Goal: Information Seeking & Learning: Learn about a topic

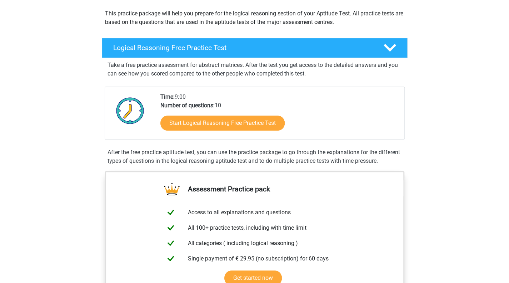
scroll to position [80, 0]
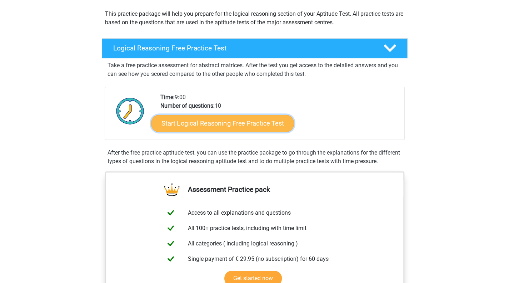
click at [265, 123] on link "Start Logical Reasoning Free Practice Test" at bounding box center [222, 122] width 143 height 17
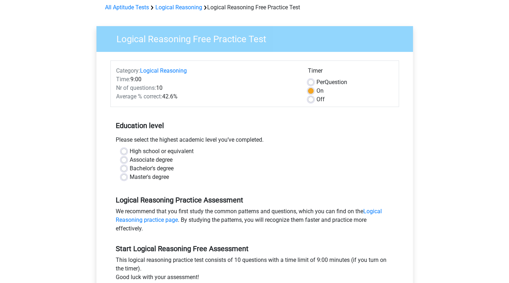
scroll to position [35, 0]
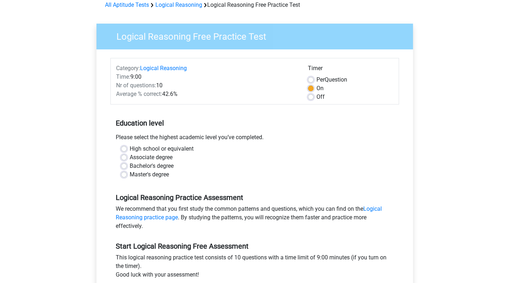
click at [159, 164] on label "Bachelor's degree" at bounding box center [152, 165] width 44 height 9
click at [127, 164] on input "Bachelor's degree" at bounding box center [124, 164] width 6 height 7
radio input "true"
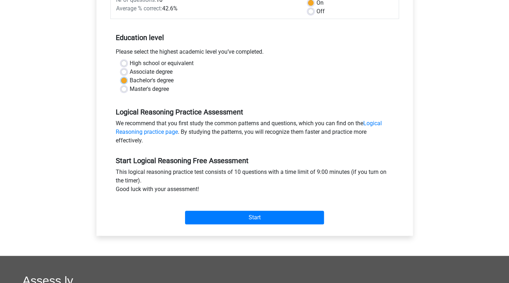
scroll to position [121, 0]
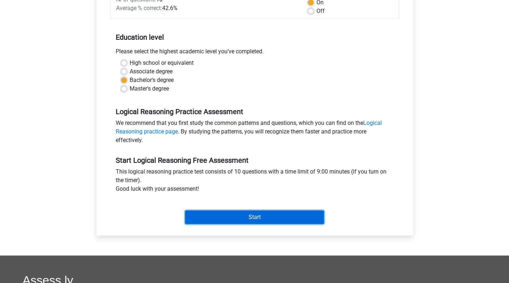
click at [273, 220] on input "Start" at bounding box center [254, 217] width 139 height 14
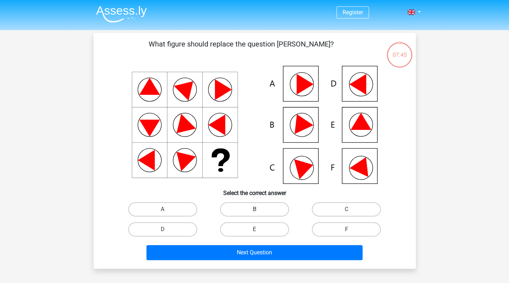
click at [261, 202] on label "B" at bounding box center [254, 209] width 69 height 14
click at [259, 209] on input "B" at bounding box center [256, 211] width 5 height 5
radio input "true"
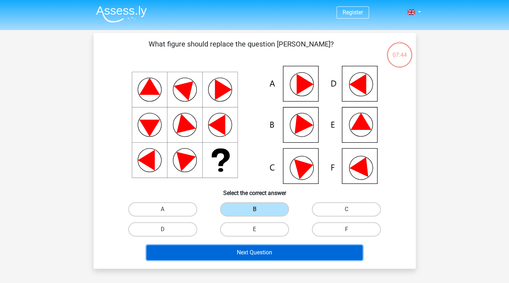
click at [274, 256] on button "Next Question" at bounding box center [254, 252] width 216 height 15
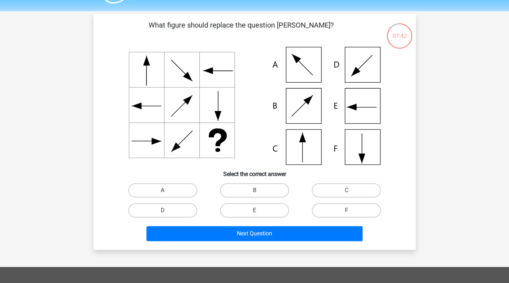
scroll to position [18, 0]
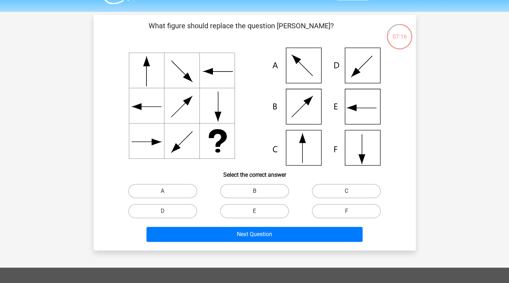
click at [351, 187] on label "C" at bounding box center [346, 191] width 69 height 14
click at [351, 191] on input "C" at bounding box center [349, 193] width 5 height 5
radio input "true"
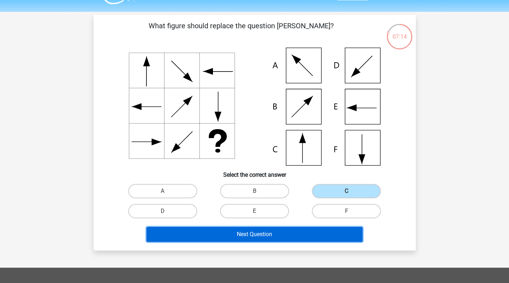
click at [329, 233] on button "Next Question" at bounding box center [254, 234] width 216 height 15
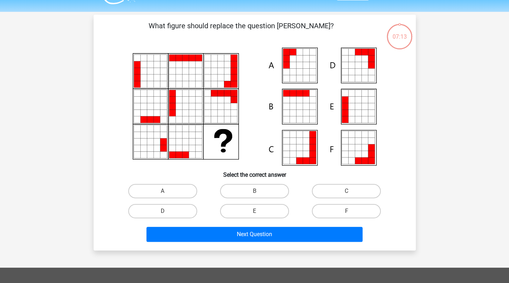
scroll to position [33, 0]
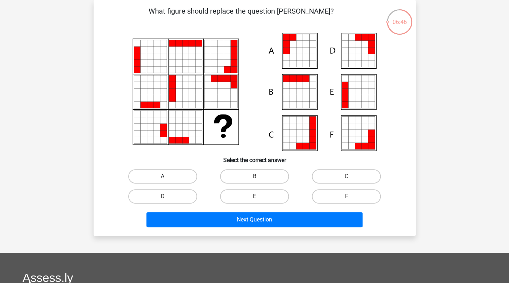
click at [167, 177] on label "A" at bounding box center [162, 176] width 69 height 14
click at [167, 177] on input "A" at bounding box center [165, 178] width 5 height 5
radio input "true"
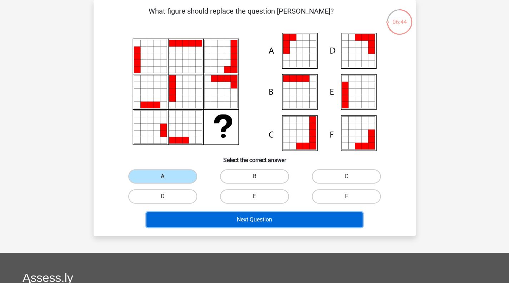
click at [249, 220] on button "Next Question" at bounding box center [254, 219] width 216 height 15
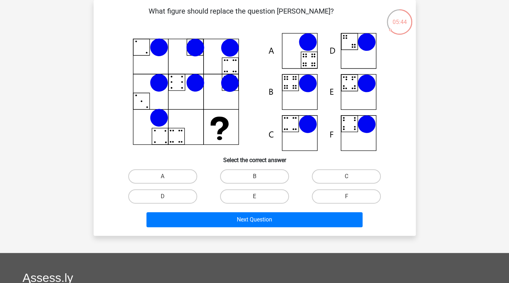
click at [309, 89] on icon at bounding box center [308, 83] width 18 height 18
click at [255, 175] on label "B" at bounding box center [254, 176] width 69 height 14
click at [255, 176] on input "B" at bounding box center [256, 178] width 5 height 5
radio input "true"
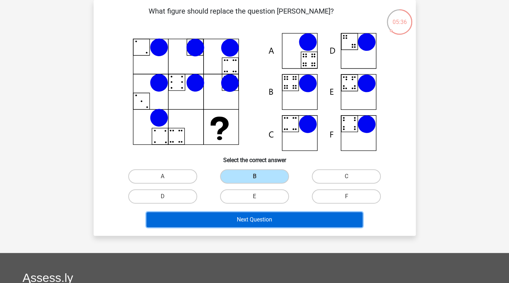
click at [277, 218] on button "Next Question" at bounding box center [254, 219] width 216 height 15
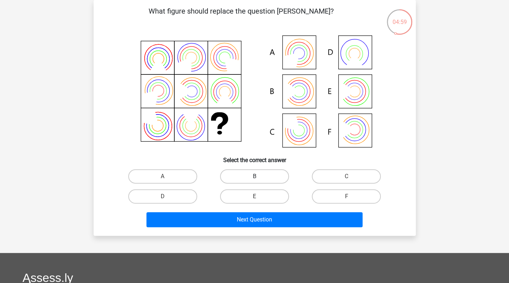
click at [270, 174] on label "B" at bounding box center [254, 176] width 69 height 14
click at [259, 176] on input "B" at bounding box center [256, 178] width 5 height 5
radio input "true"
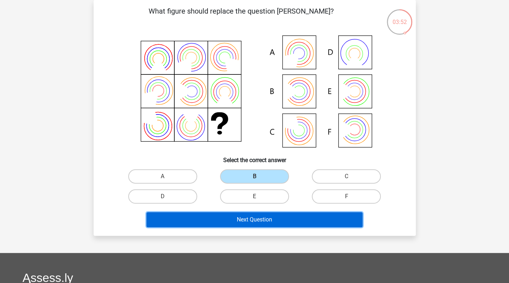
click at [319, 224] on button "Next Question" at bounding box center [254, 219] width 216 height 15
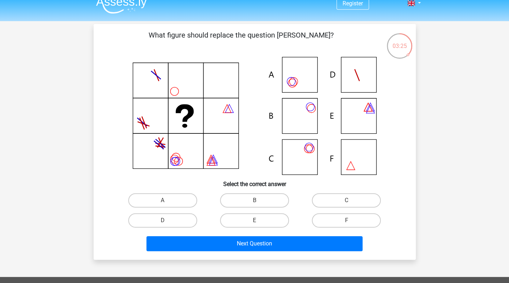
scroll to position [9, 0]
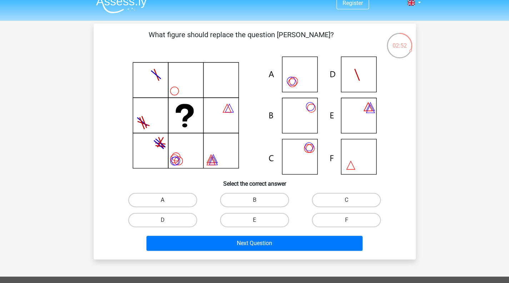
click at [171, 195] on label "A" at bounding box center [162, 200] width 69 height 14
click at [167, 200] on input "A" at bounding box center [165, 202] width 5 height 5
radio input "true"
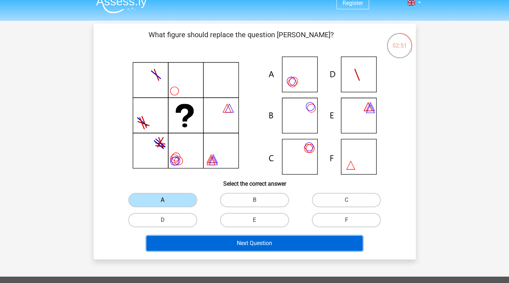
click at [244, 239] on button "Next Question" at bounding box center [254, 242] width 216 height 15
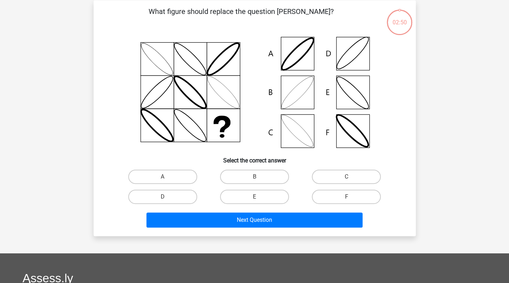
scroll to position [33, 0]
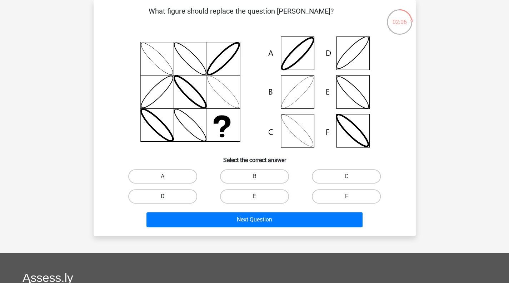
click at [185, 194] on label "D" at bounding box center [162, 196] width 69 height 14
click at [167, 196] on input "D" at bounding box center [165, 198] width 5 height 5
radio input "true"
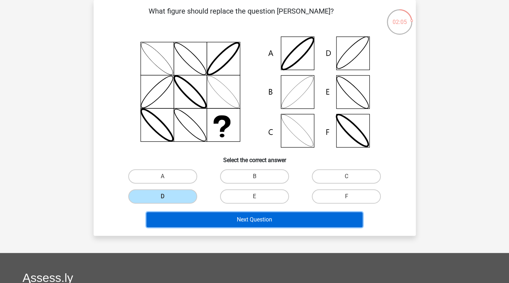
click at [265, 221] on button "Next Question" at bounding box center [254, 219] width 216 height 15
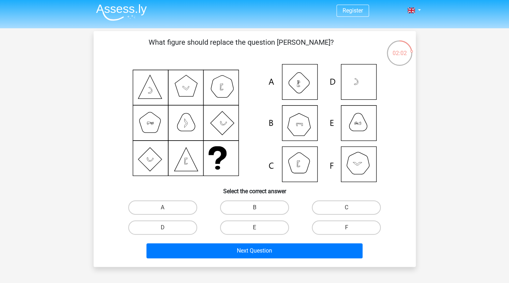
scroll to position [3, 0]
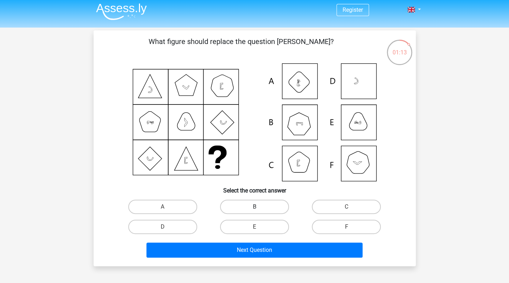
click at [260, 208] on label "B" at bounding box center [254, 206] width 69 height 14
click at [259, 208] on input "B" at bounding box center [256, 208] width 5 height 5
radio input "true"
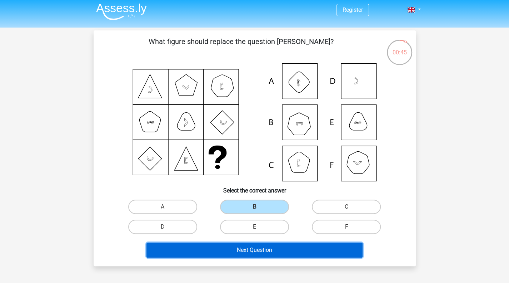
click at [308, 245] on button "Next Question" at bounding box center [254, 249] width 216 height 15
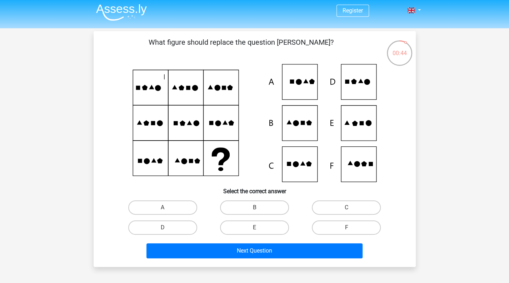
scroll to position [0, 0]
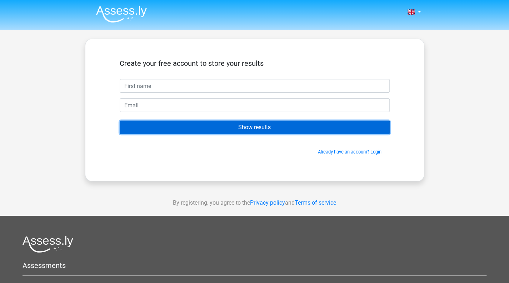
click at [268, 123] on input "Show results" at bounding box center [255, 127] width 270 height 14
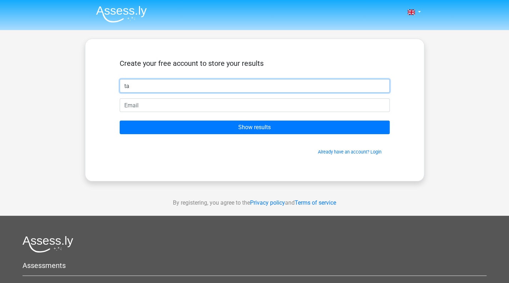
type input "ta"
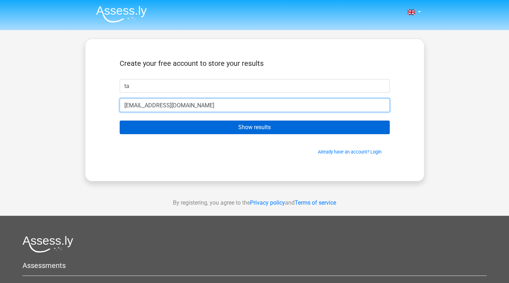
type input "tilo.fake@gmail.com"
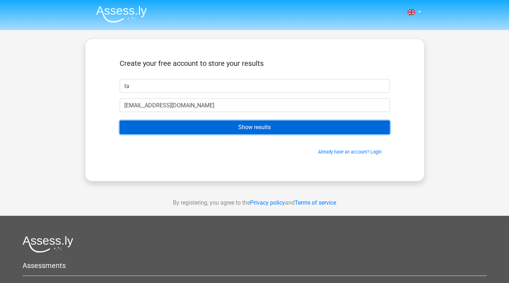
click at [270, 130] on input "Show results" at bounding box center [255, 127] width 270 height 14
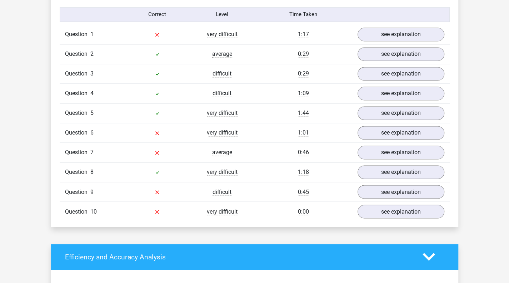
scroll to position [577, 0]
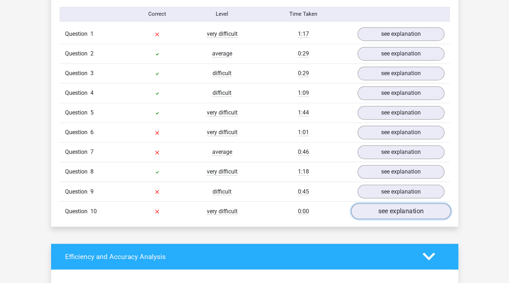
click at [380, 203] on link "see explanation" at bounding box center [401, 211] width 100 height 16
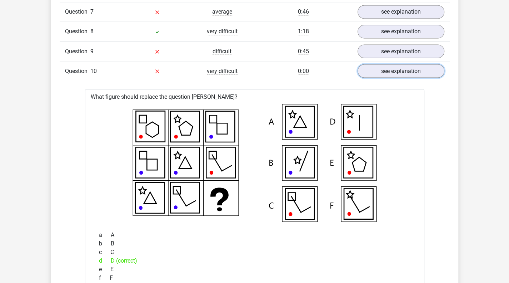
scroll to position [701, 0]
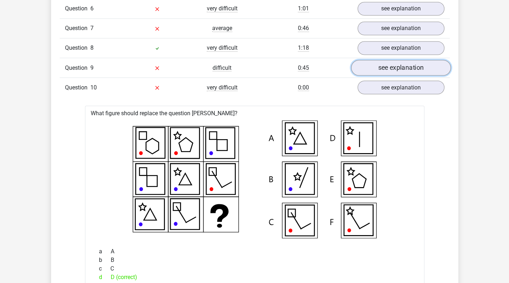
click at [391, 67] on link "see explanation" at bounding box center [401, 68] width 100 height 16
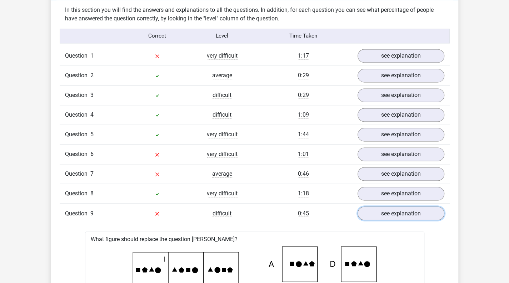
scroll to position [524, 0]
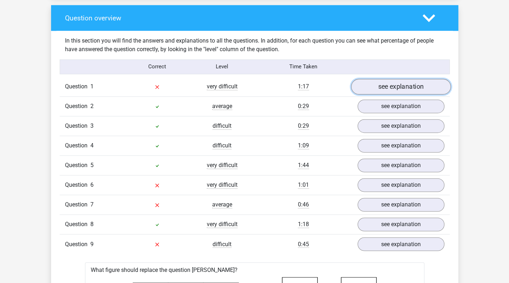
click at [401, 85] on link "see explanation" at bounding box center [401, 87] width 100 height 16
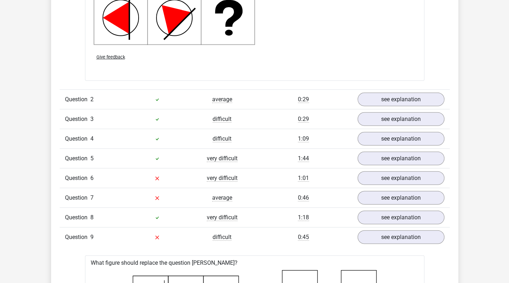
scroll to position [987, 0]
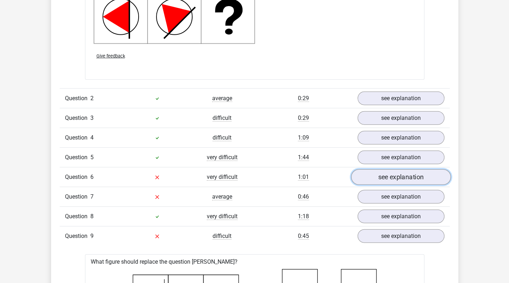
click at [423, 174] on link "see explanation" at bounding box center [401, 177] width 100 height 16
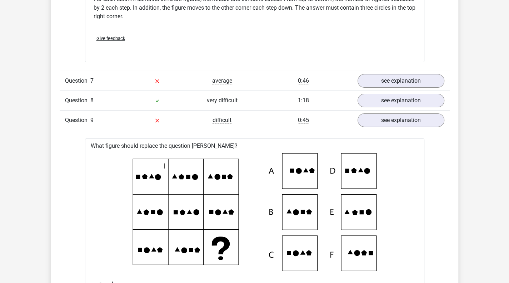
scroll to position [1397, 0]
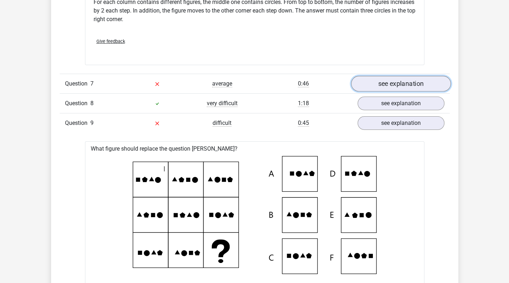
click at [382, 76] on link "see explanation" at bounding box center [401, 84] width 100 height 16
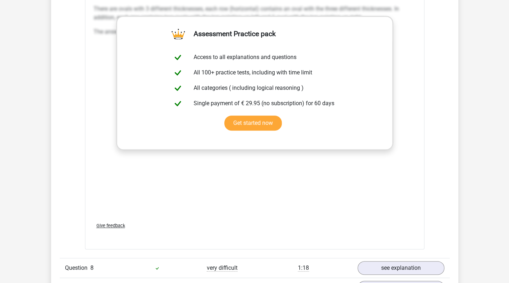
scroll to position [1713, 0]
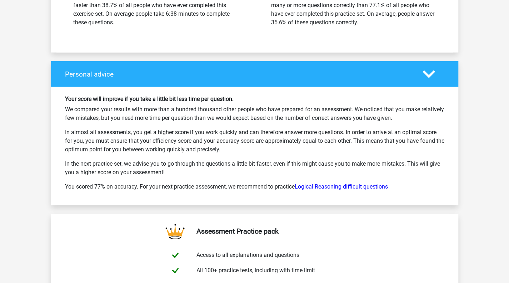
scroll to position [1001, 0]
